Goal: Task Accomplishment & Management: Manage account settings

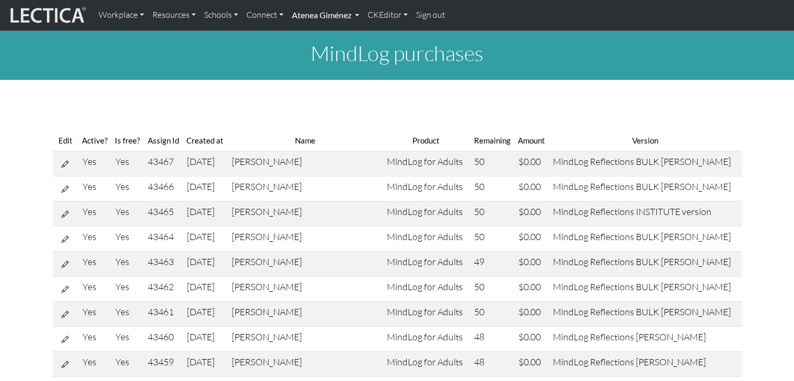
scroll to position [65, 0]
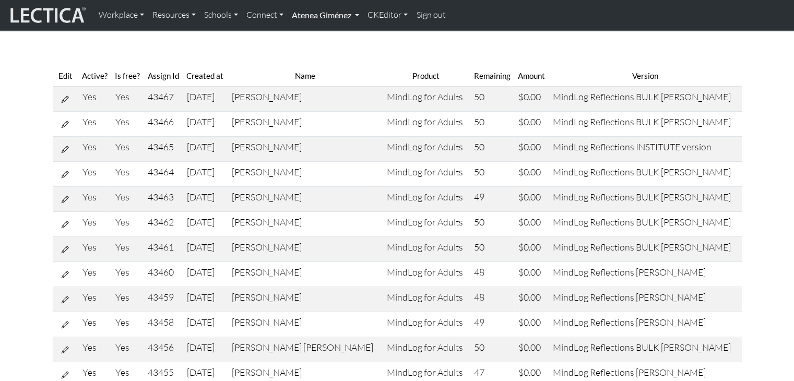
click at [333, 21] on link "Atenea Giménez" at bounding box center [326, 15] width 76 height 22
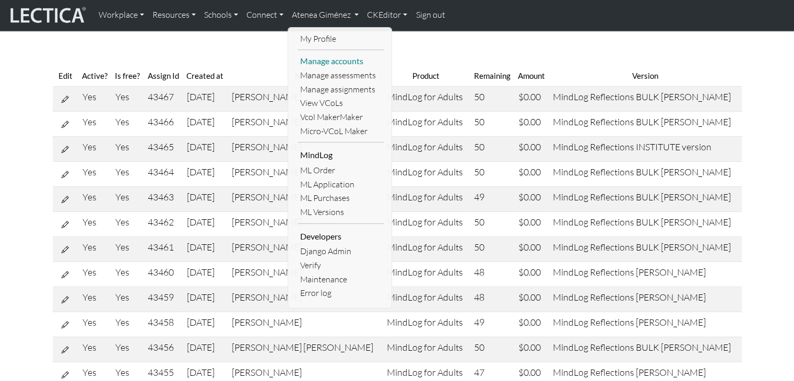
click at [322, 64] on link "Manage accounts" at bounding box center [341, 61] width 86 height 14
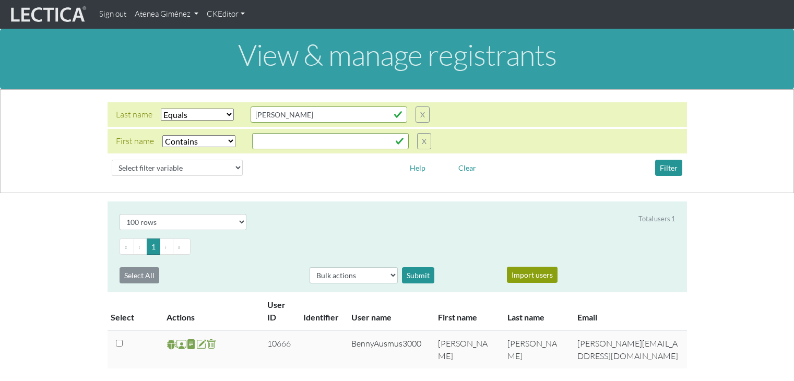
select select "iexact"
select select "icontains"
select select "100"
click at [353, 118] on input "[PERSON_NAME]" at bounding box center [329, 115] width 157 height 16
type input "a"
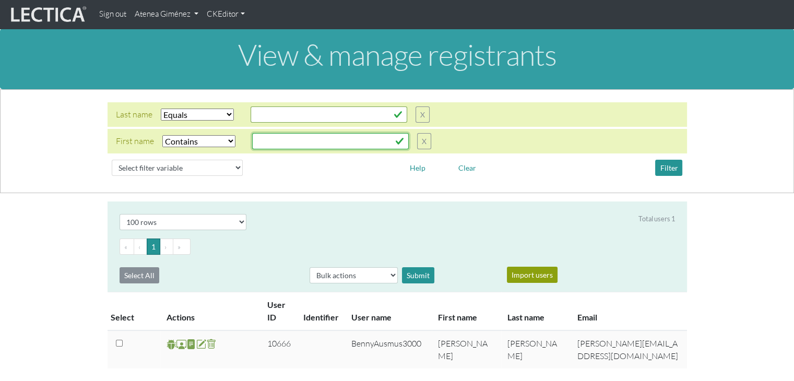
click at [272, 123] on input "text" at bounding box center [329, 115] width 157 height 16
type input "jian"
click at [663, 170] on button "Filter" at bounding box center [669, 168] width 27 height 16
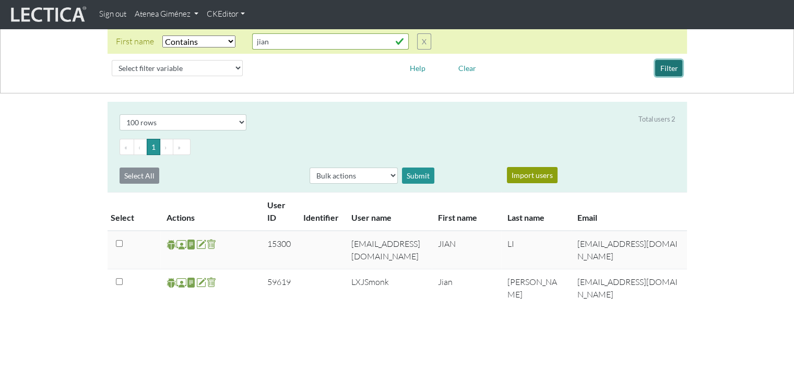
scroll to position [104, 0]
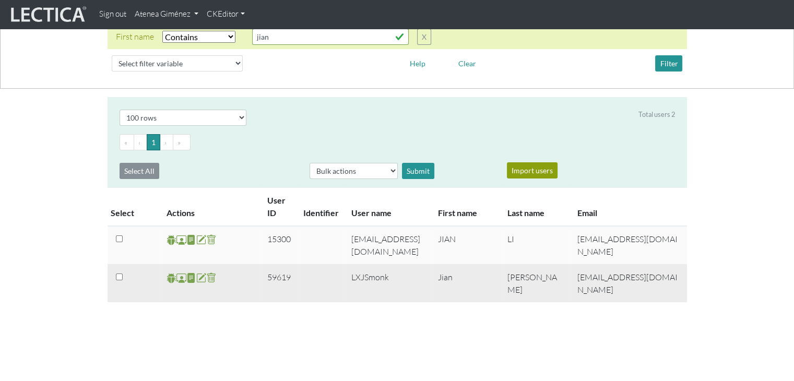
click at [180, 280] on span at bounding box center [182, 278] width 10 height 12
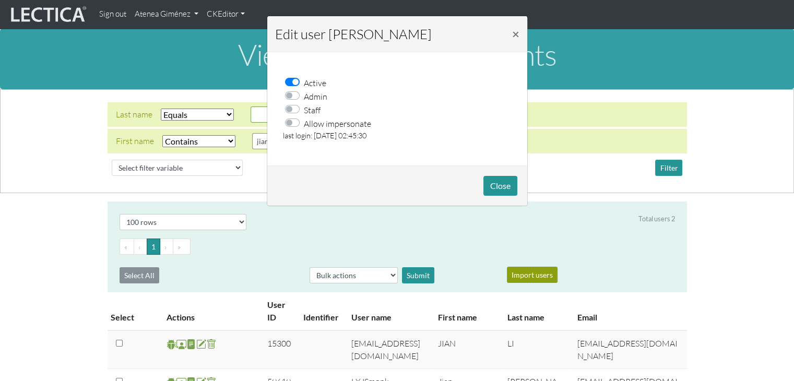
click at [294, 124] on div "Allow impersonate" at bounding box center [331, 123] width 80 height 14
click at [304, 124] on label "Allow impersonate" at bounding box center [337, 123] width 67 height 14
click at [294, 124] on input "Allow impersonate" at bounding box center [295, 121] width 8 height 10
checkbox input "true"
click at [495, 179] on button "Close" at bounding box center [501, 186] width 34 height 20
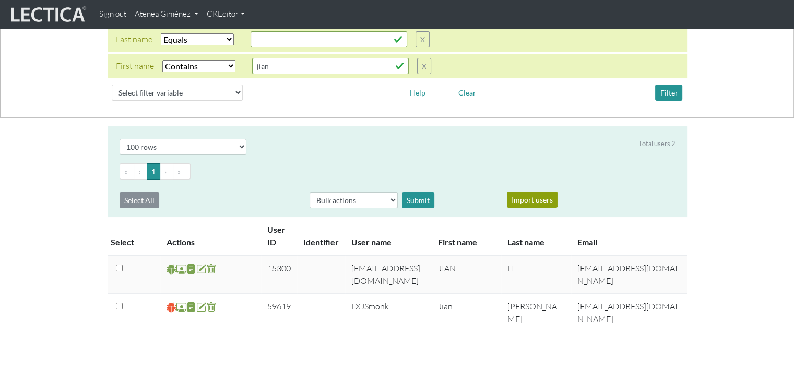
scroll to position [79, 0]
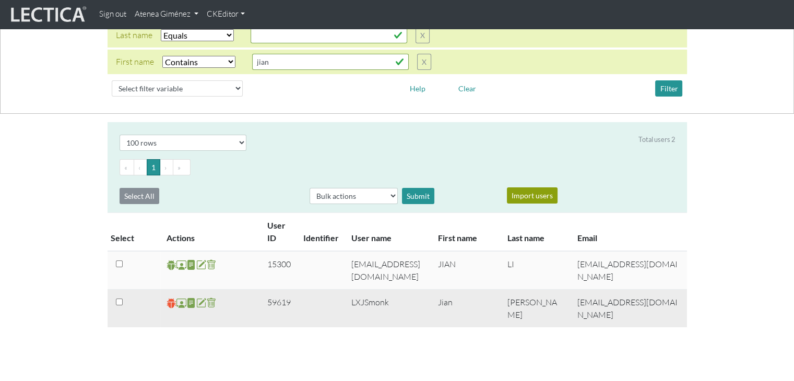
click at [169, 299] on span at bounding box center [172, 303] width 10 height 12
